Goal: Transaction & Acquisition: Purchase product/service

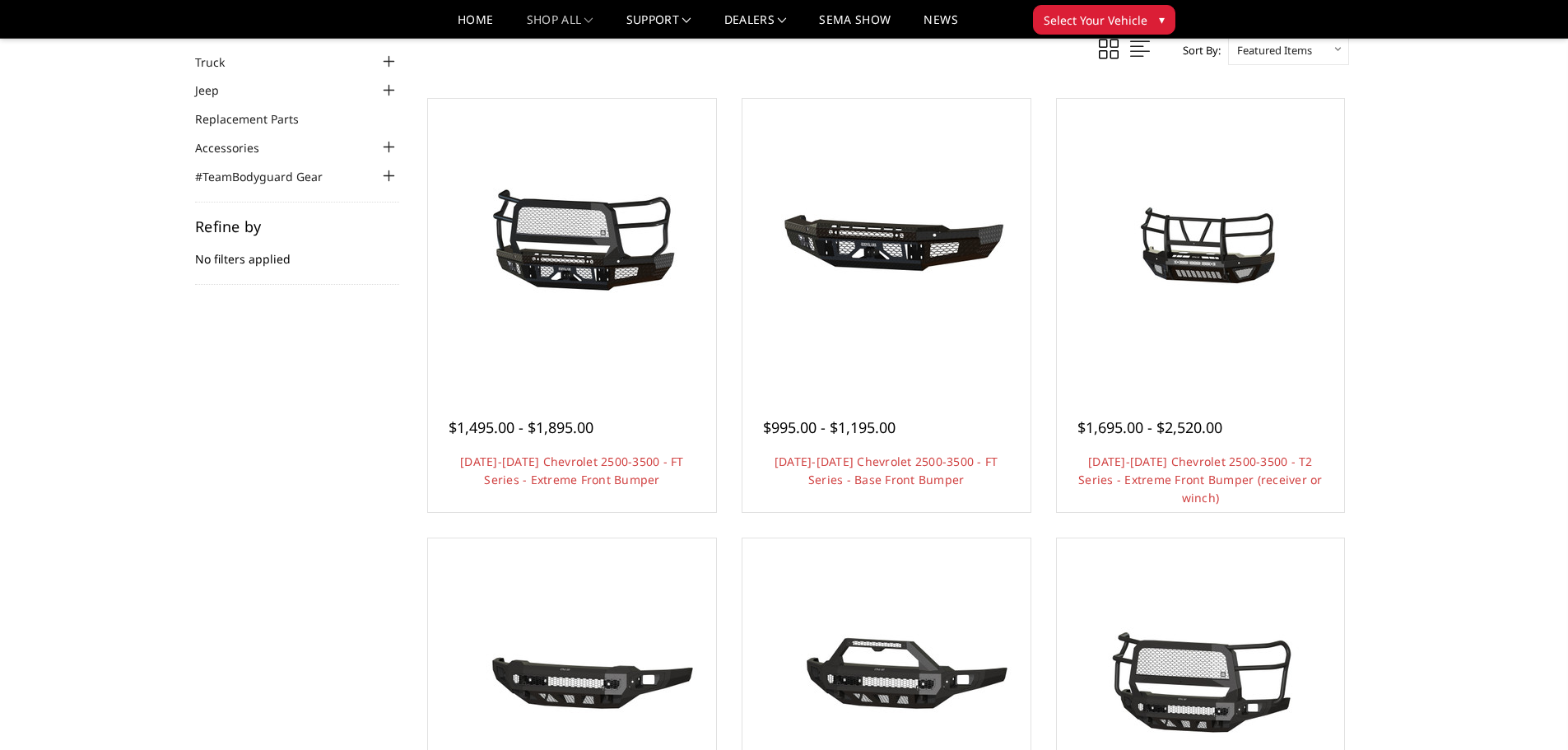
scroll to position [82, 0]
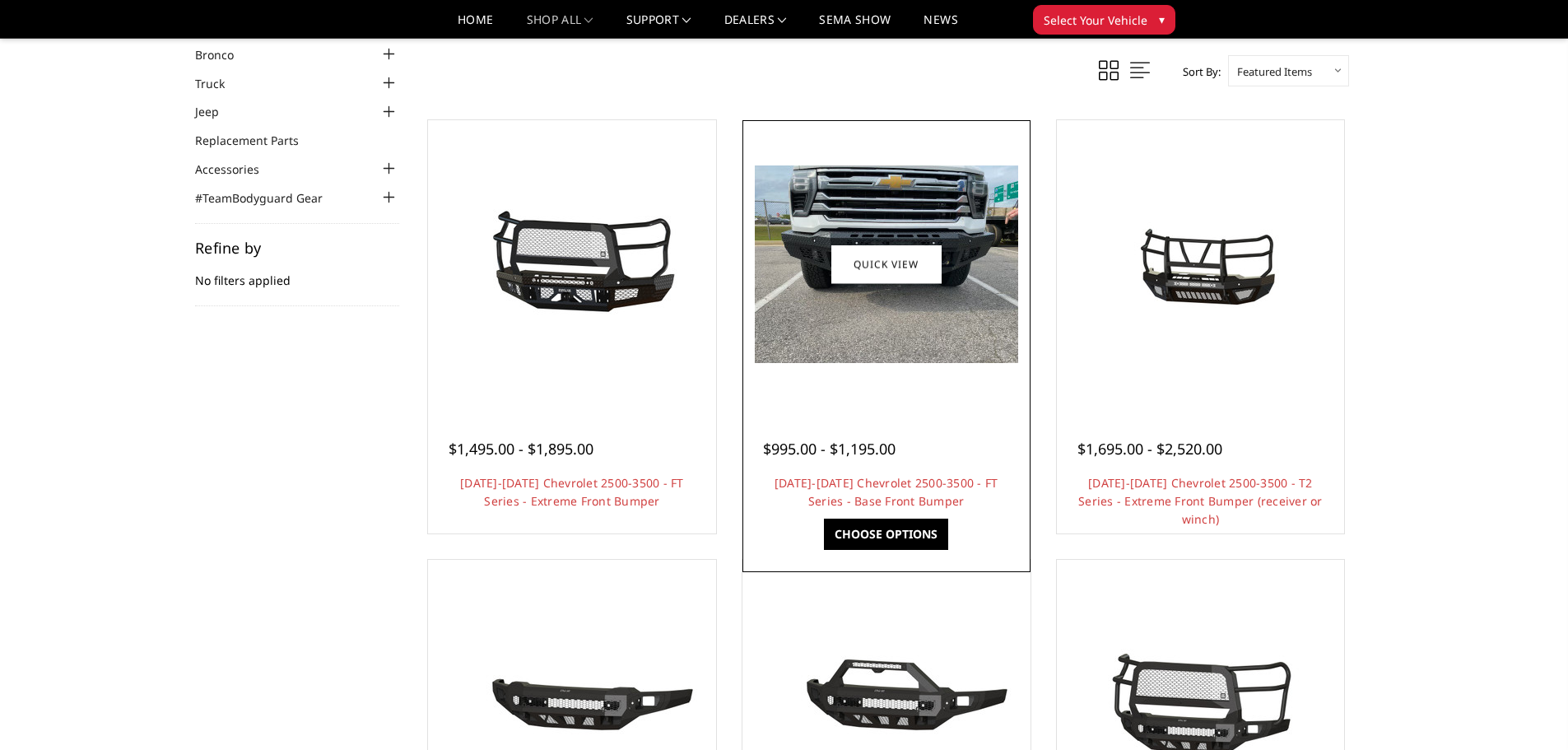
click at [832, 300] on img at bounding box center [885, 264] width 263 height 198
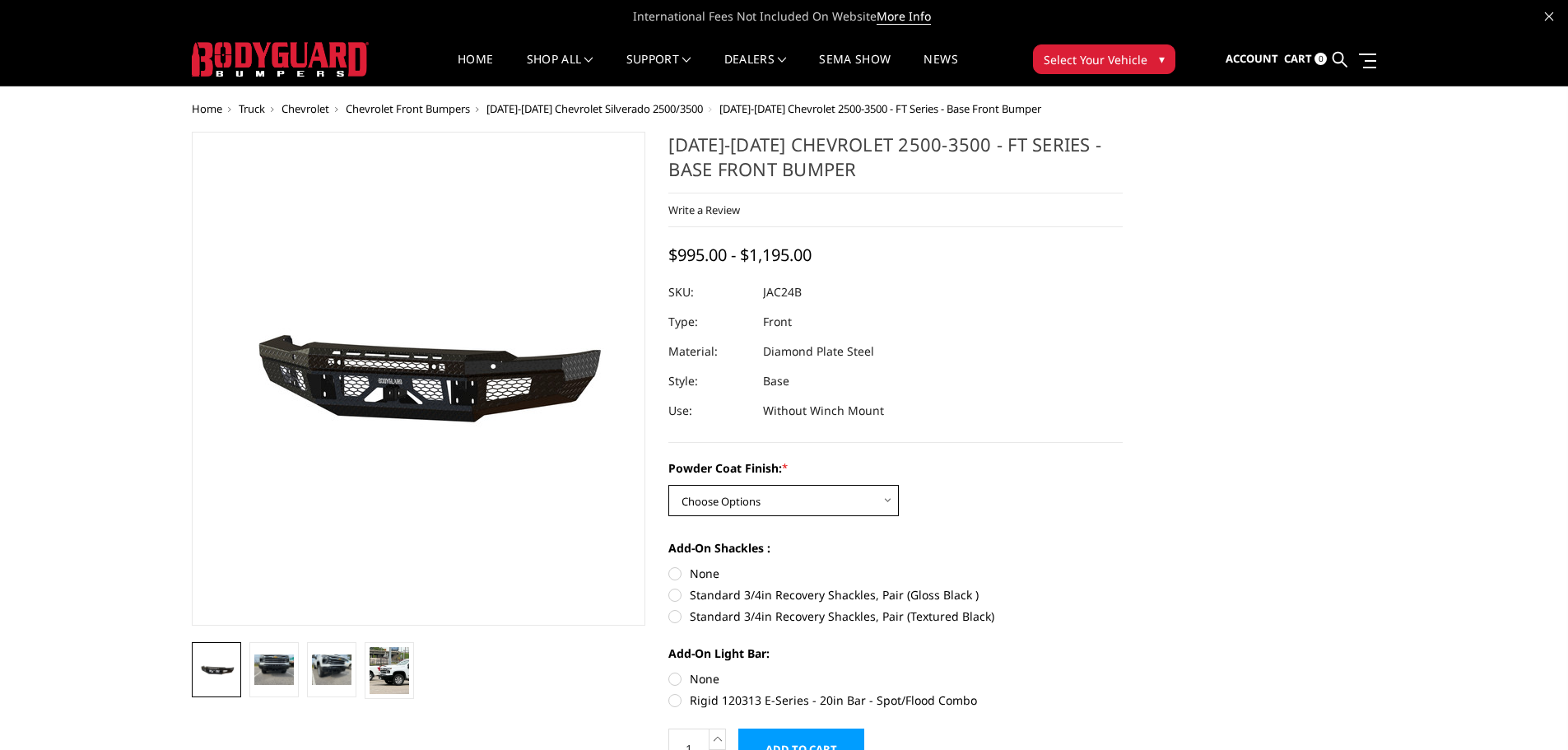
click at [883, 499] on select "Choose Options Bare Metal Gloss Black Powder Coat Textured Black Powder Coat" at bounding box center [784, 500] width 230 height 31
click at [668, 485] on select "Choose Options Bare Metal Gloss Black Powder Coat Textured Black Powder Coat" at bounding box center [784, 500] width 230 height 31
click at [862, 508] on select "Choose Options Bare Metal Gloss Black Powder Coat Textured Black Powder Coat" at bounding box center [784, 500] width 230 height 31
select select "3386"
click at [668, 485] on select "Choose Options Bare Metal Gloss Black Powder Coat Textured Black Powder Coat" at bounding box center [784, 500] width 230 height 31
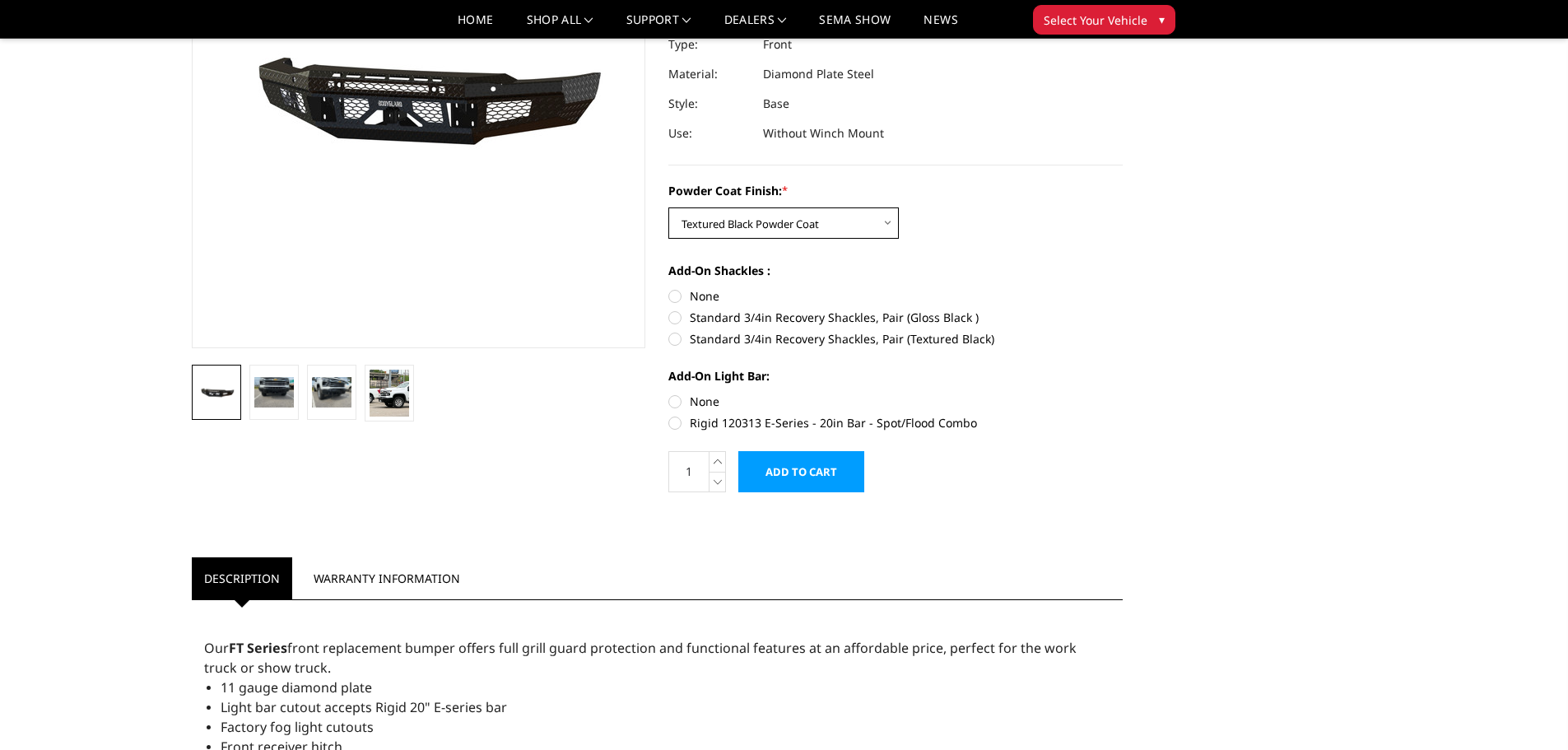
scroll to position [247, 0]
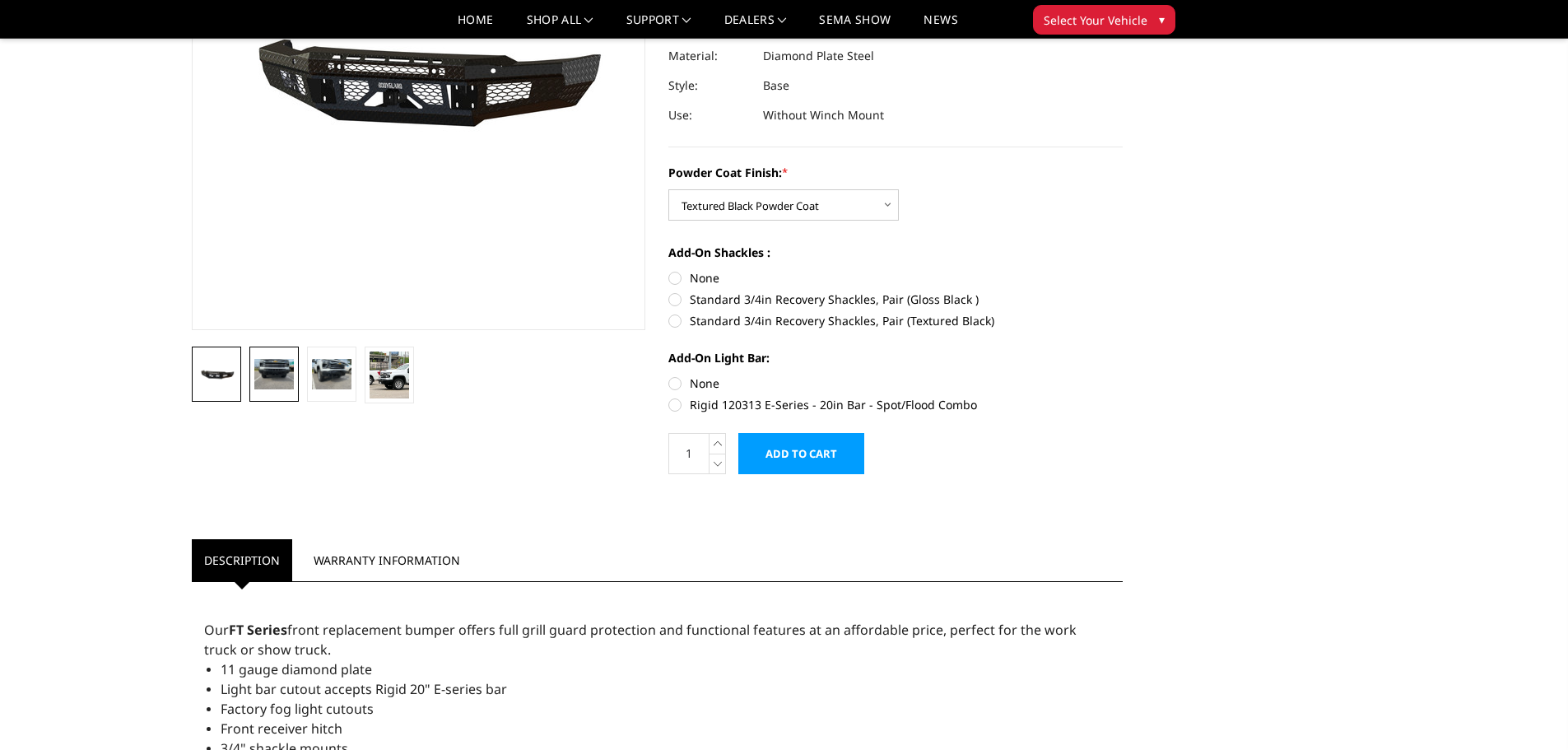
click at [270, 377] on img at bounding box center [274, 373] width 40 height 29
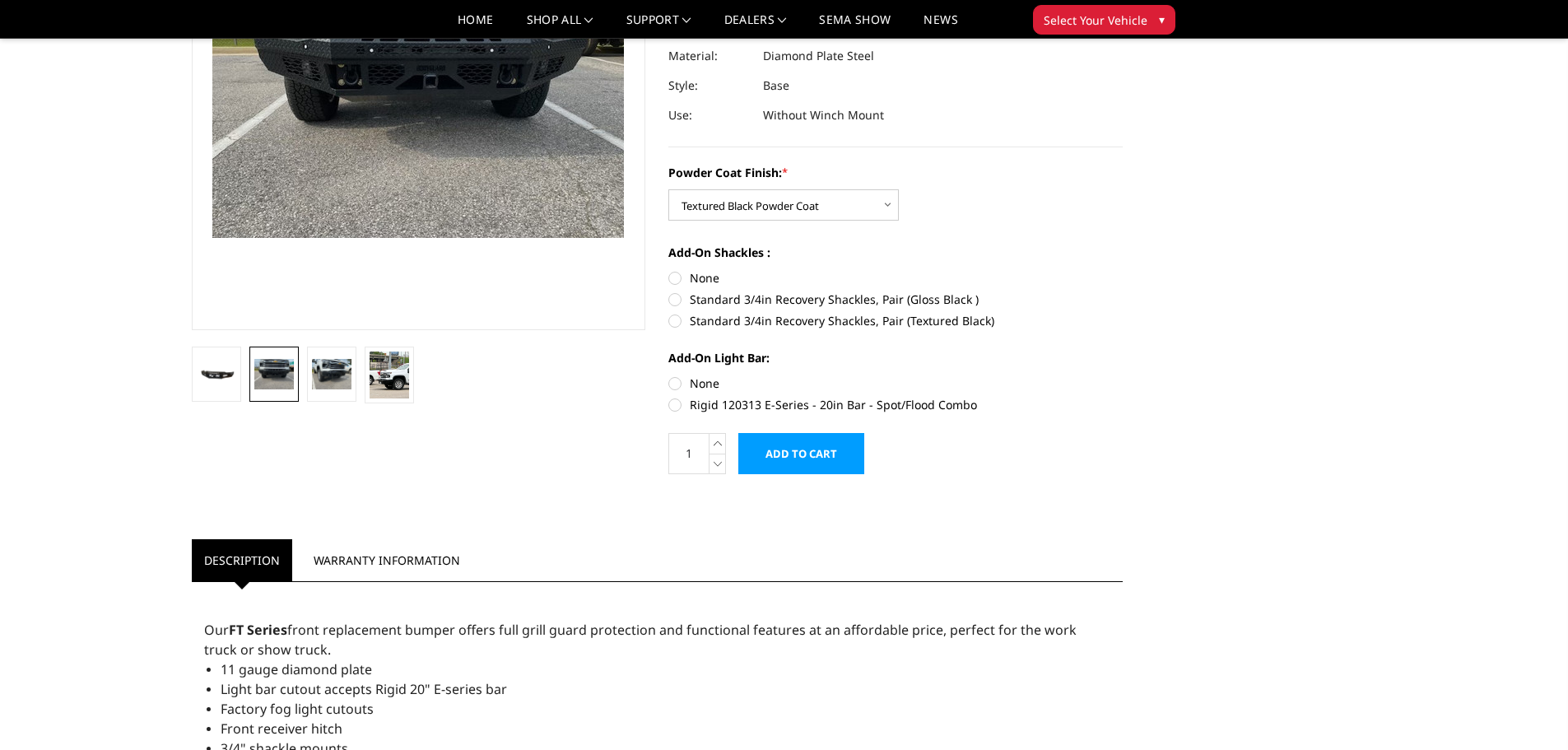
scroll to position [190, 0]
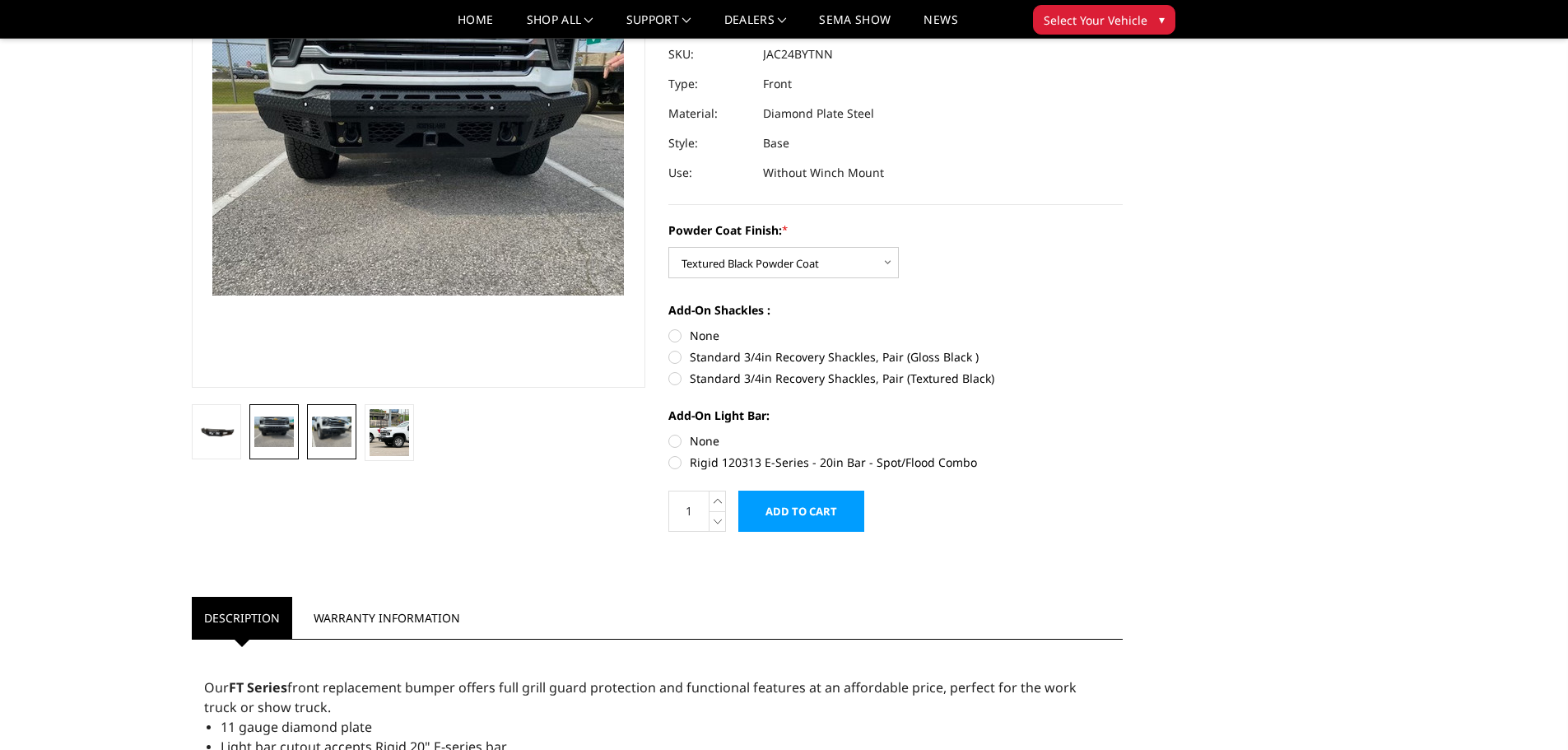
click at [340, 435] on img at bounding box center [332, 431] width 40 height 29
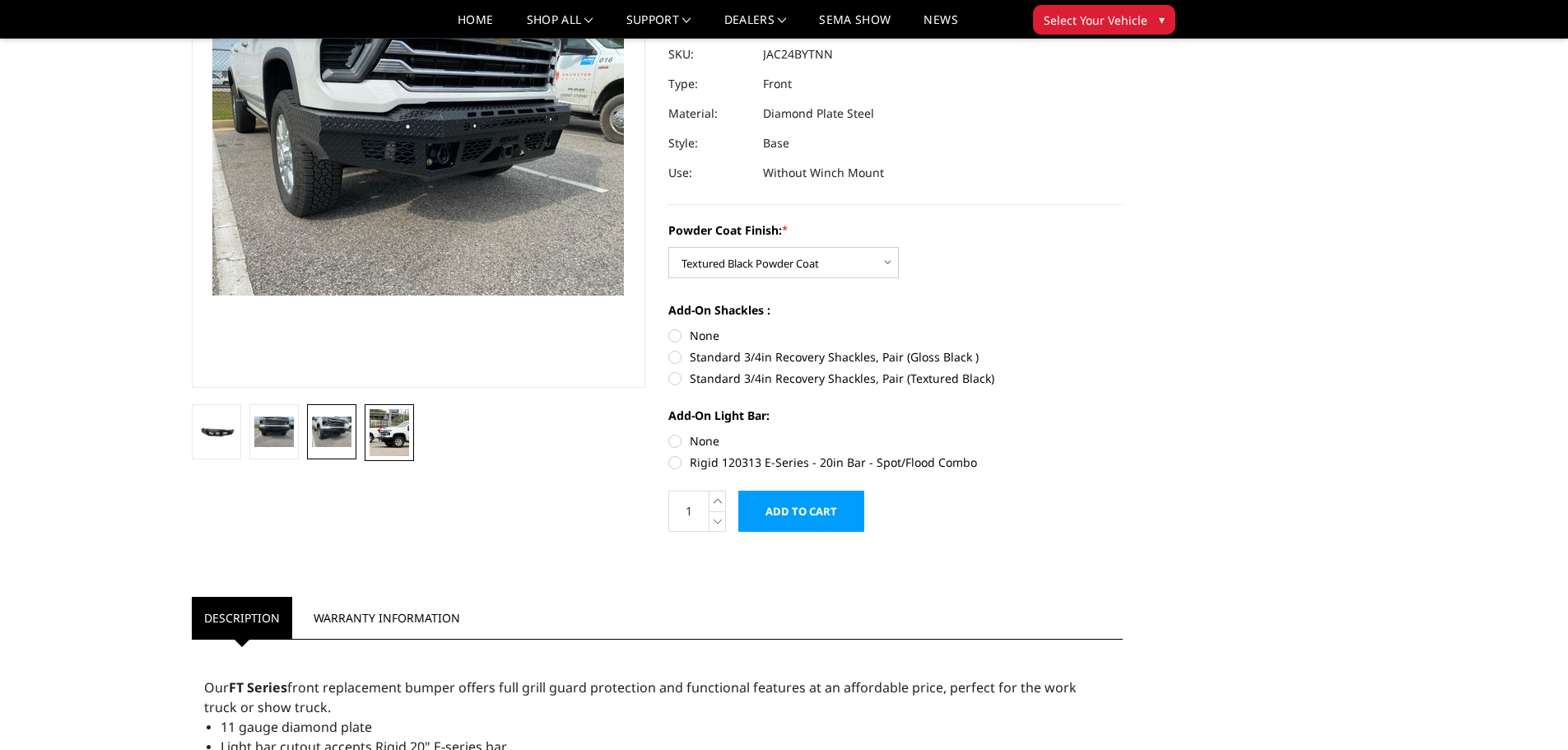
click at [387, 446] on img at bounding box center [389, 432] width 40 height 47
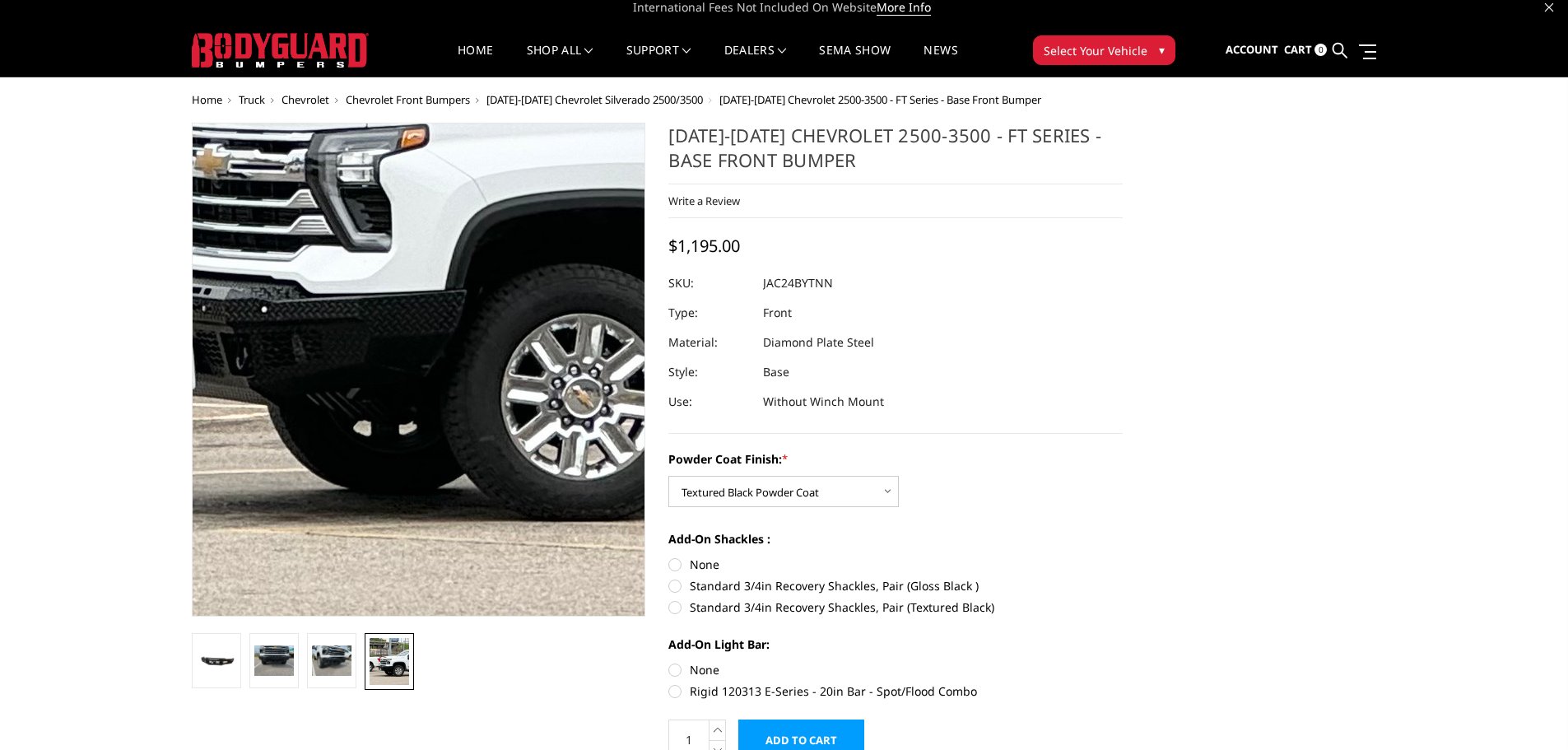
scroll to position [0, 0]
